Goal: Download file/media

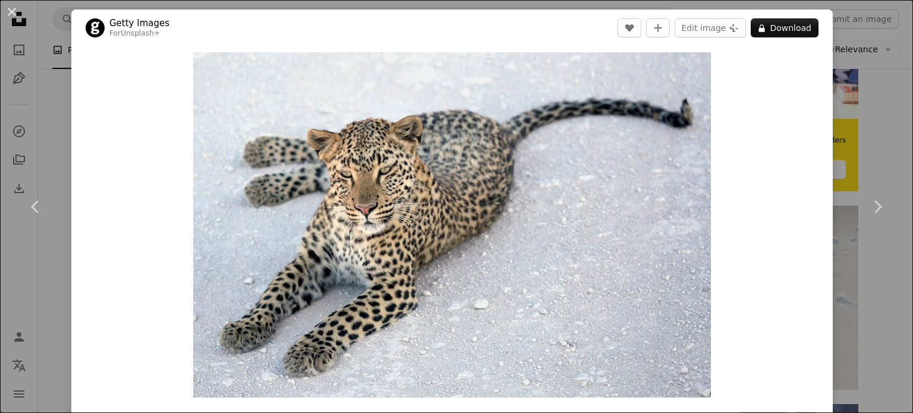
scroll to position [4645, 0]
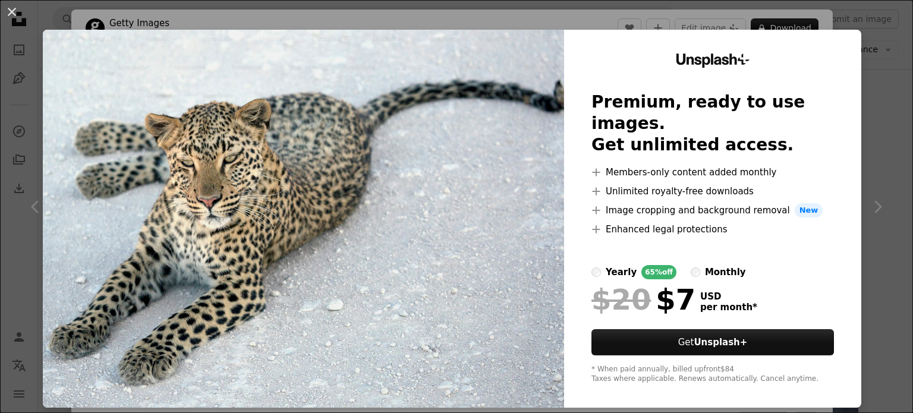
click at [796, 26] on div "An X shape Unsplash+ Premium, ready to use images. Get unlimited access. A plus…" at bounding box center [456, 206] width 913 height 413
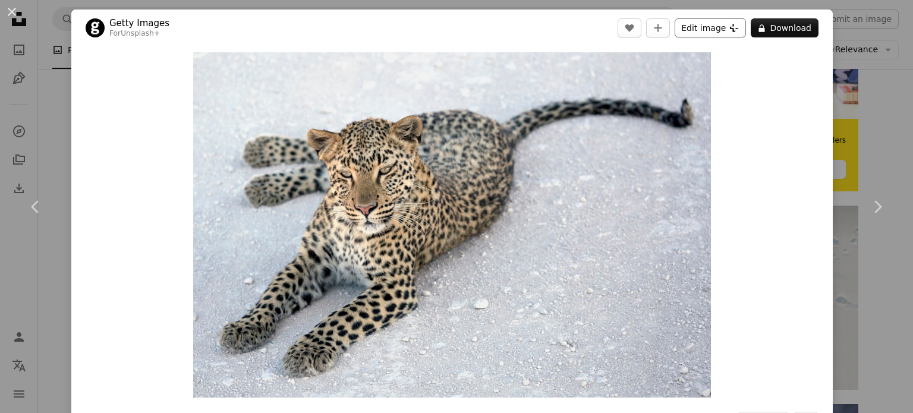
click at [725, 29] on button "Edit image Plus sign for Unsplash+" at bounding box center [710, 27] width 71 height 19
